Goal: Navigation & Orientation: Go to known website

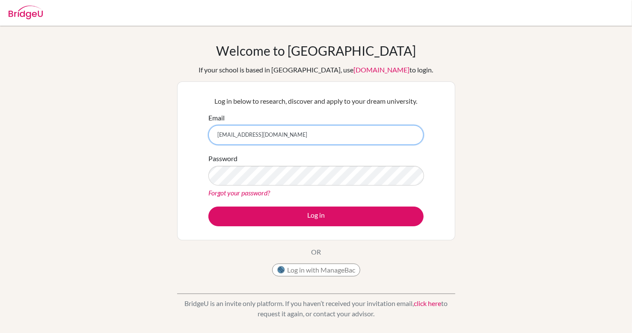
click at [277, 139] on input "[EMAIL_ADDRESS][DOMAIN_NAME]" at bounding box center [315, 135] width 215 height 20
drag, startPoint x: 289, startPoint y: 134, endPoint x: 54, endPoint y: 104, distance: 236.8
click at [54, 104] on div "Welcome to [GEOGRAPHIC_DATA] If your school is based in [GEOGRAPHIC_DATA], use …" at bounding box center [316, 183] width 632 height 280
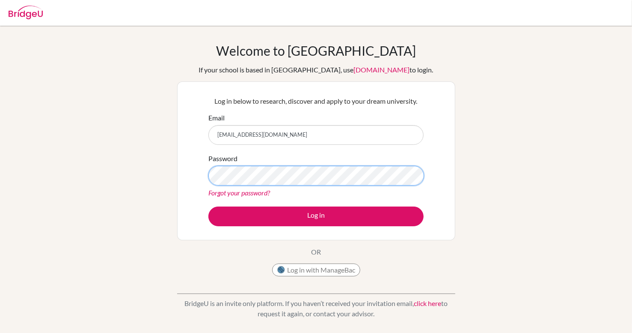
click at [208, 206] on button "Log in" at bounding box center [315, 216] width 215 height 20
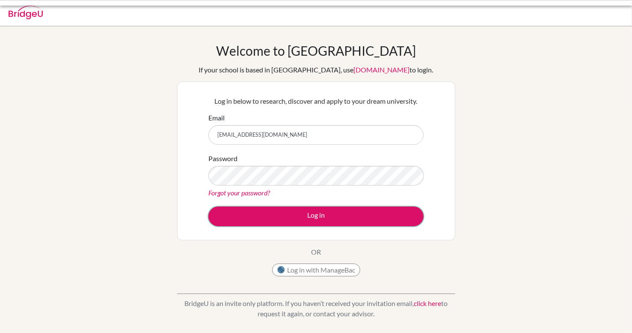
click at [298, 212] on button "Log in" at bounding box center [315, 216] width 215 height 20
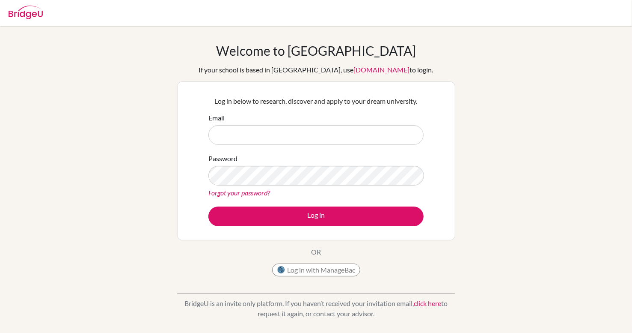
click at [22, 11] on img at bounding box center [26, 13] width 34 height 14
click at [362, 68] on link "[DOMAIN_NAME]" at bounding box center [382, 69] width 56 height 8
click at [354, 70] on link "[DOMAIN_NAME]" at bounding box center [382, 69] width 56 height 8
click at [354, 71] on link "[DOMAIN_NAME]" at bounding box center [382, 69] width 56 height 8
